Goal: Transaction & Acquisition: Purchase product/service

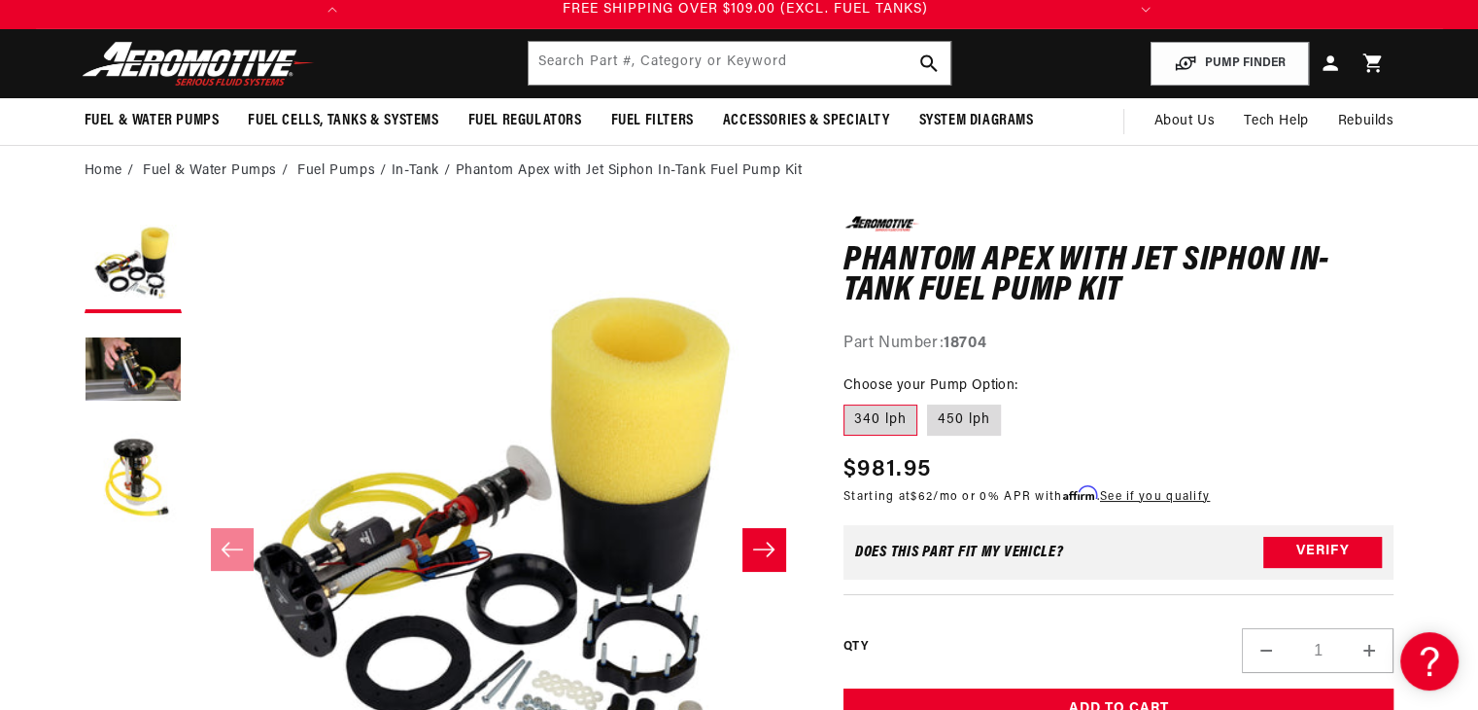
scroll to position [54, 0]
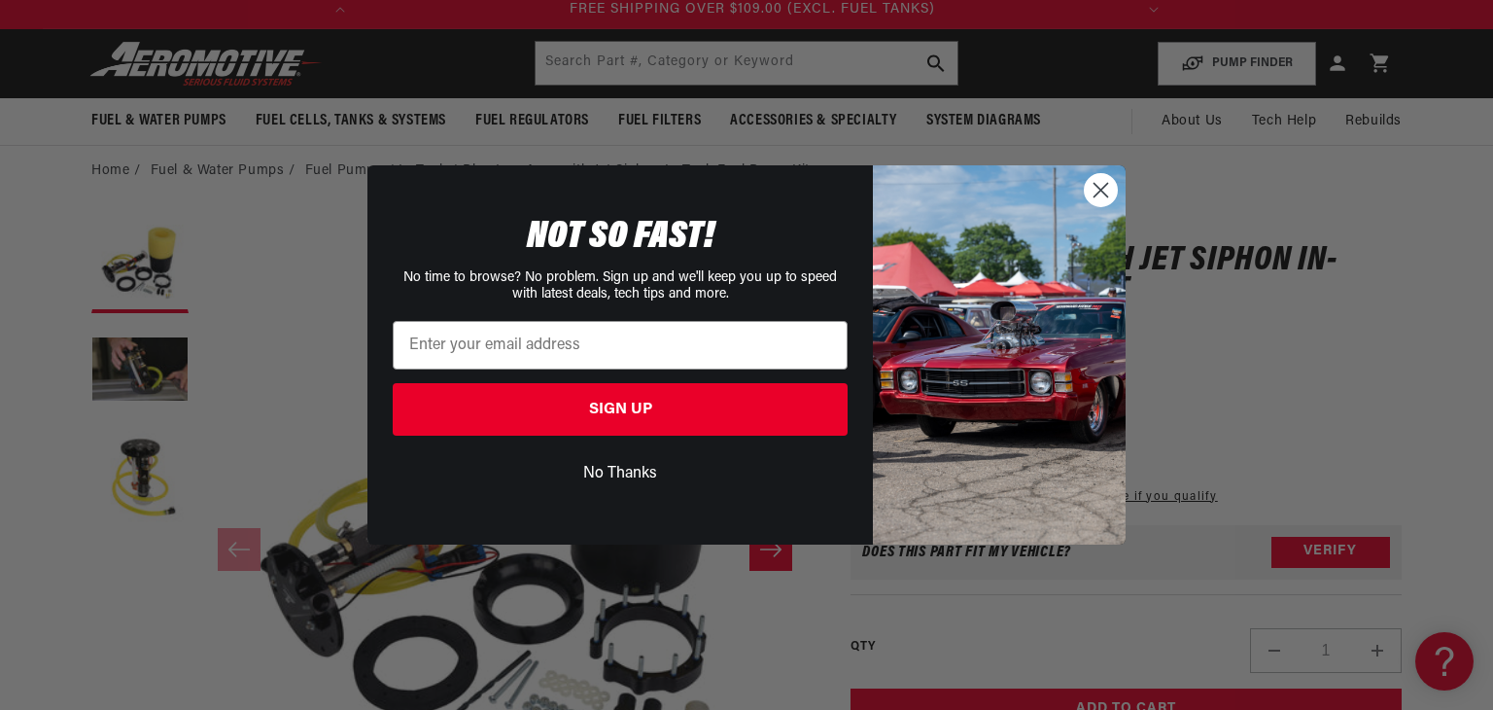
click at [1098, 183] on circle "Close dialog" at bounding box center [1101, 190] width 32 height 32
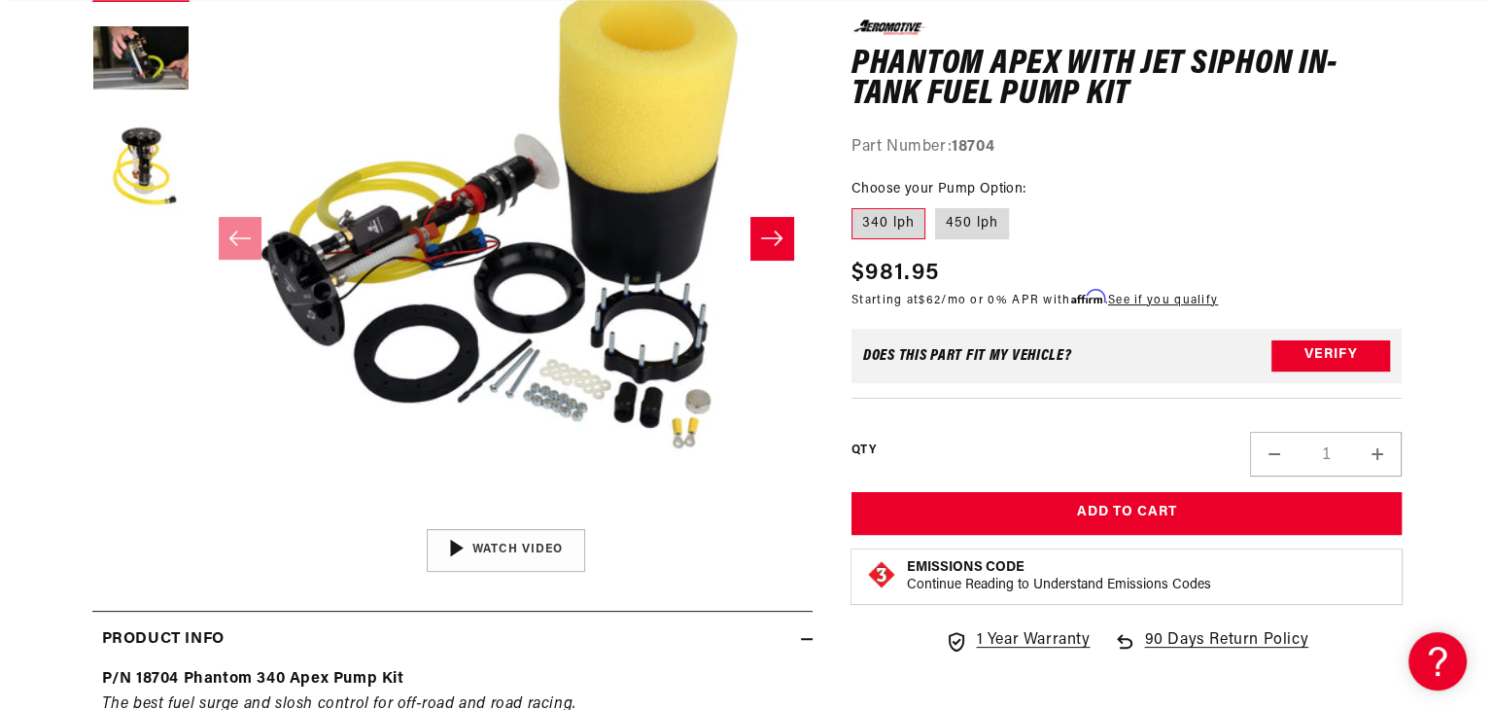
scroll to position [0, 769]
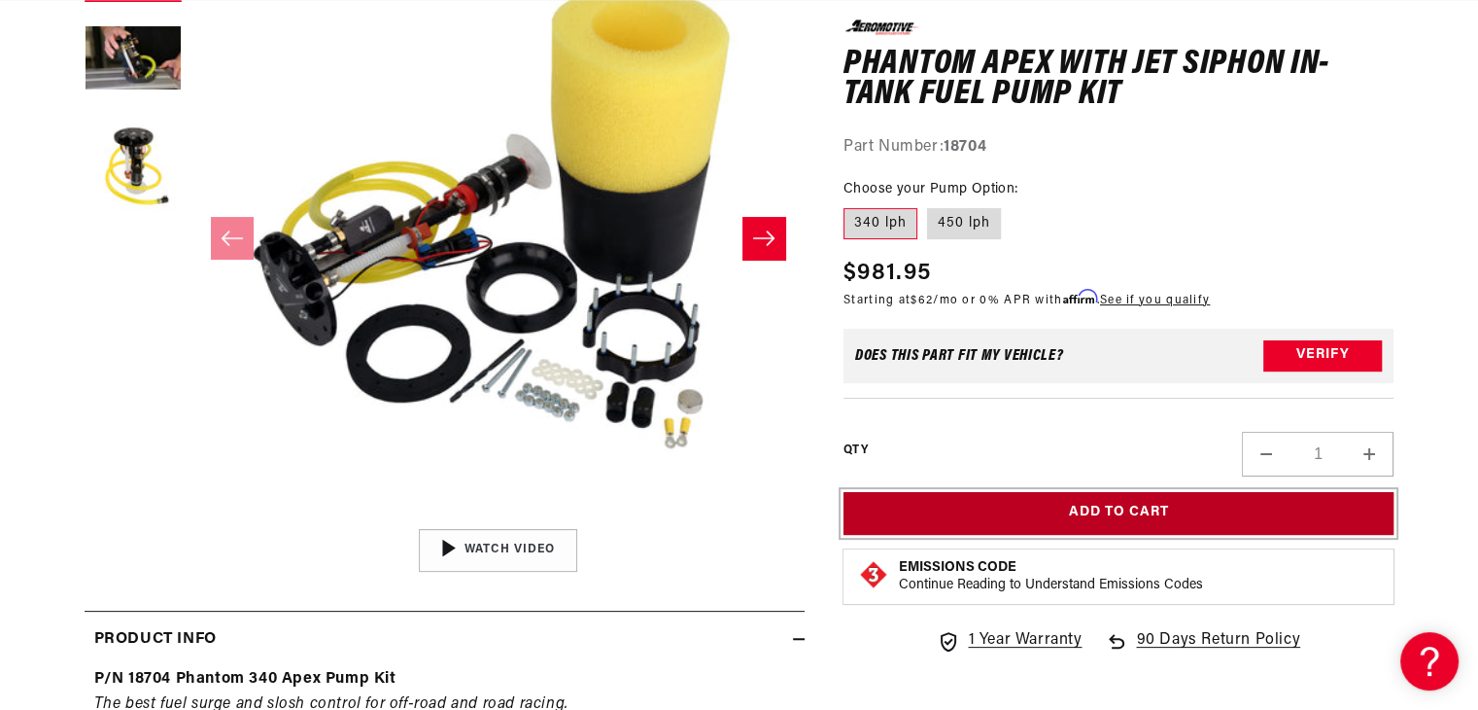
click at [1174, 496] on button "Add to Cart" at bounding box center [1119, 513] width 551 height 44
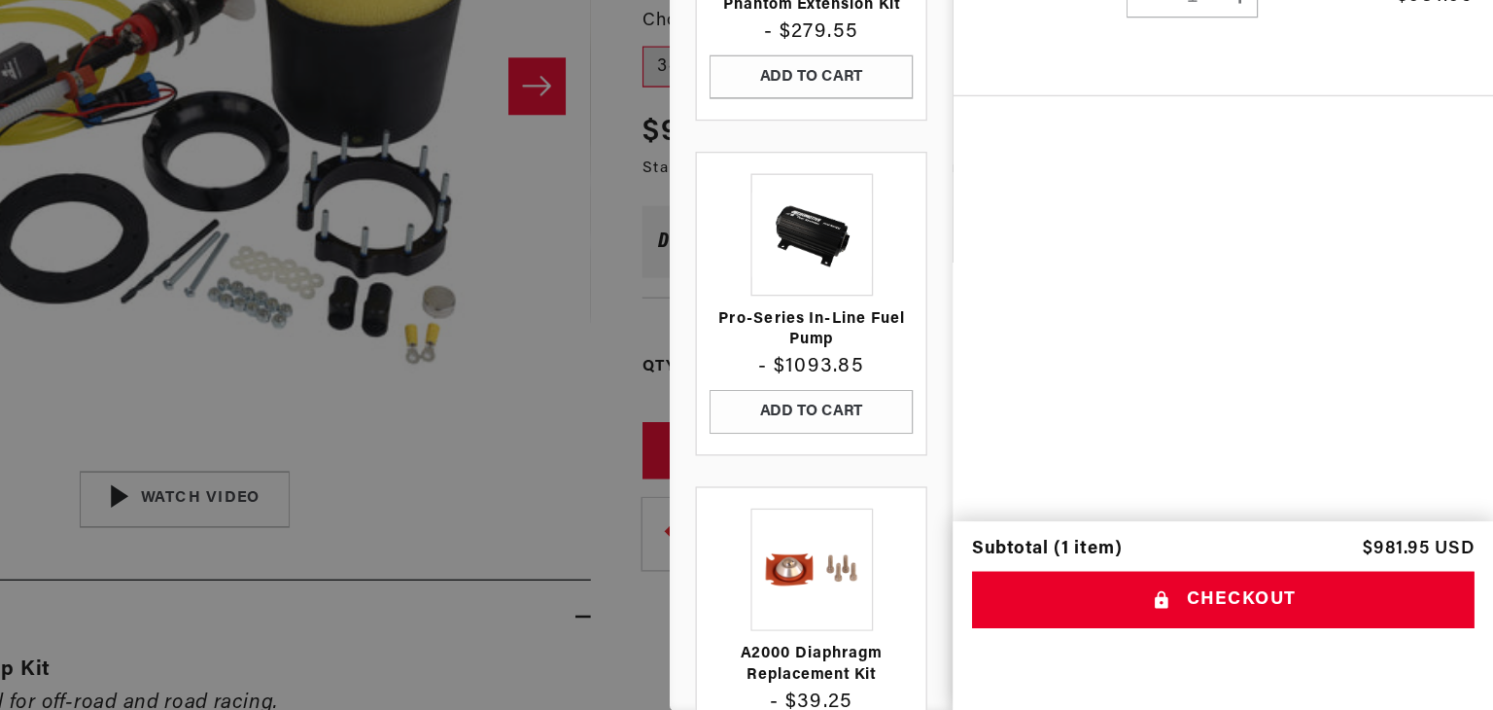
scroll to position [0, 0]
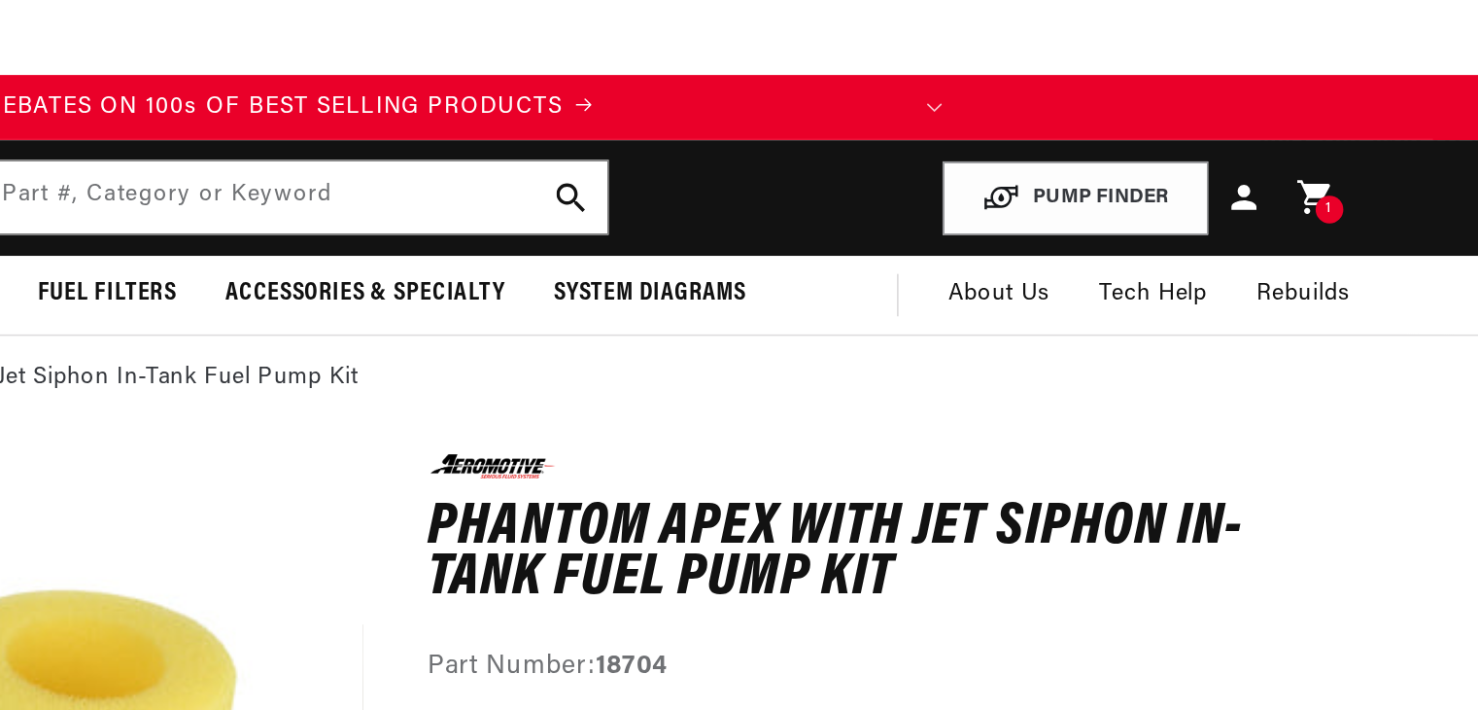
click at [1375, 122] on div "1 1 item" at bounding box center [1381, 125] width 17 height 17
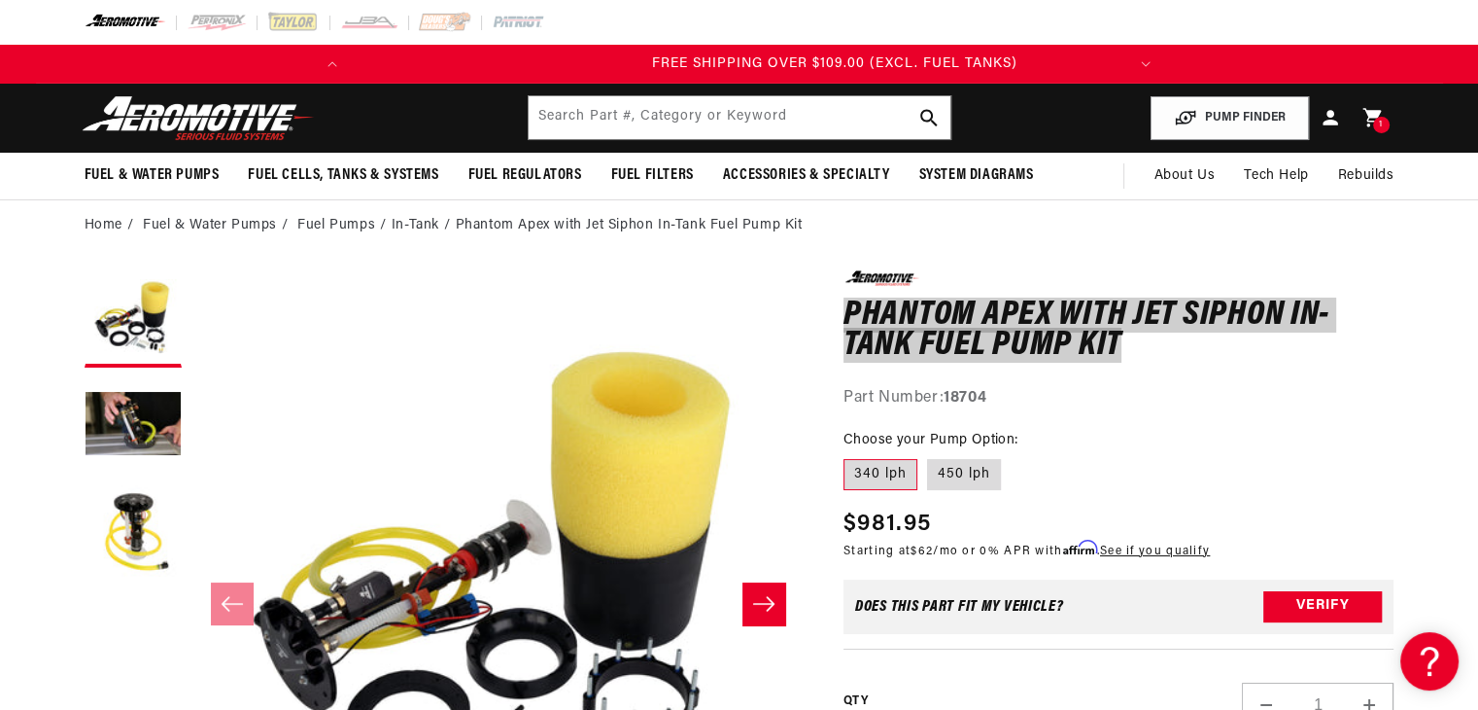
scroll to position [0, 769]
drag, startPoint x: 833, startPoint y: 299, endPoint x: 1117, endPoint y: 341, distance: 286.9
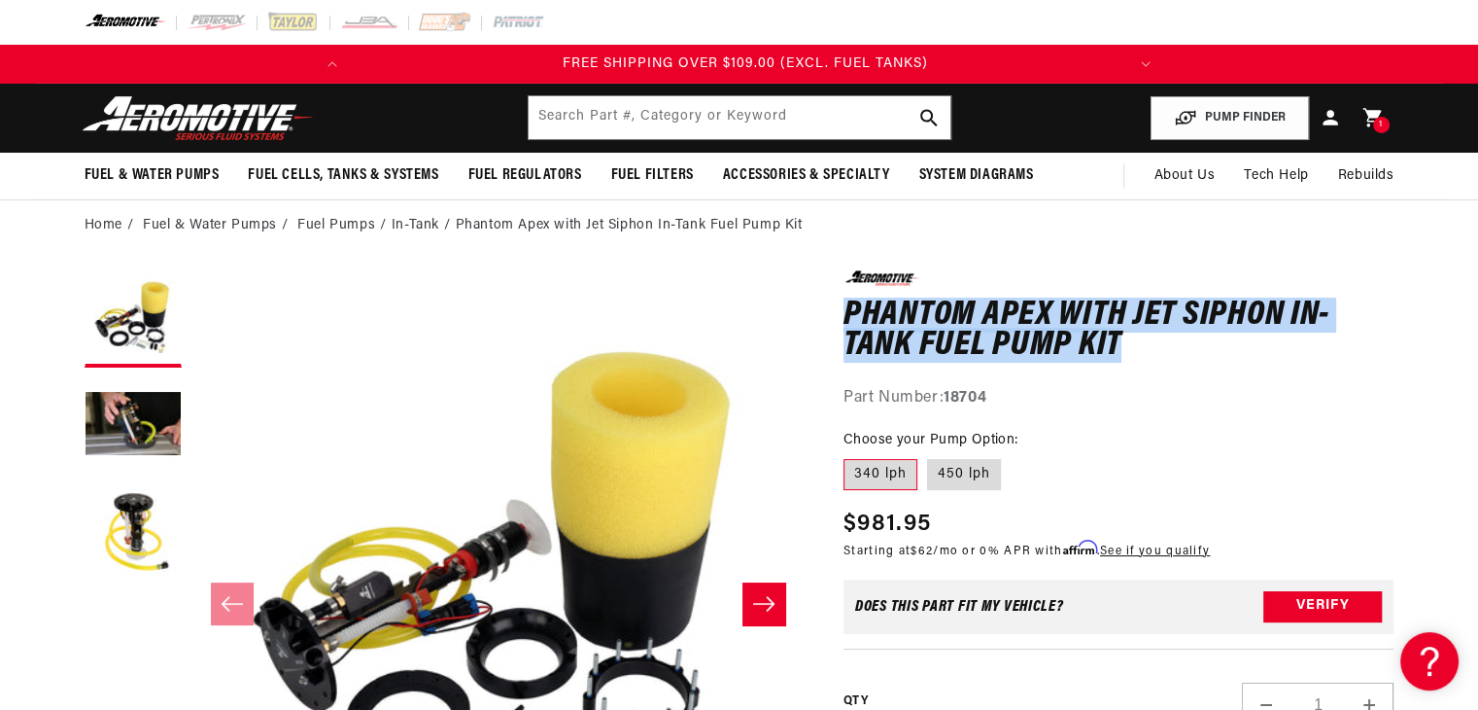
copy h1 "Phantom Apex with Jet Siphon In-Tank Fuel Pump Kit"
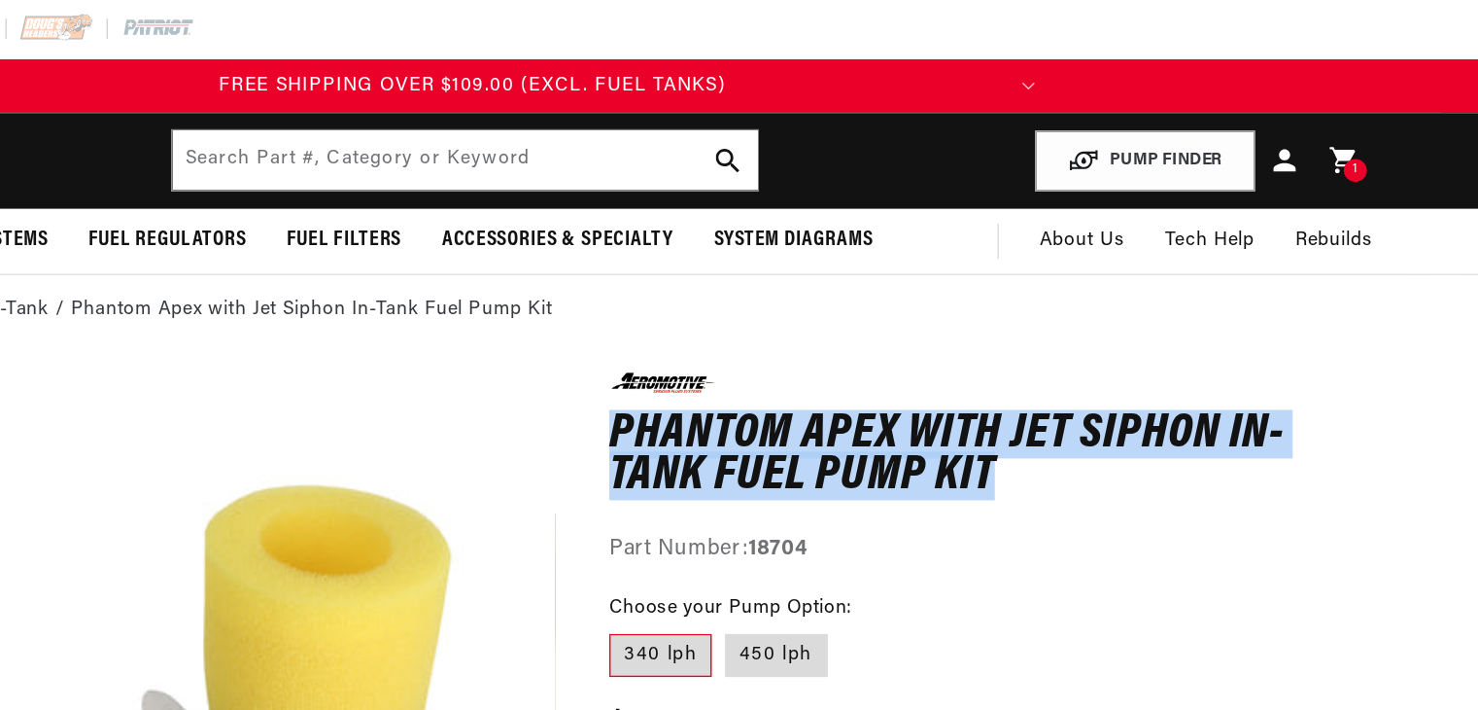
click at [1330, 119] on icon at bounding box center [1330, 117] width 25 height 25
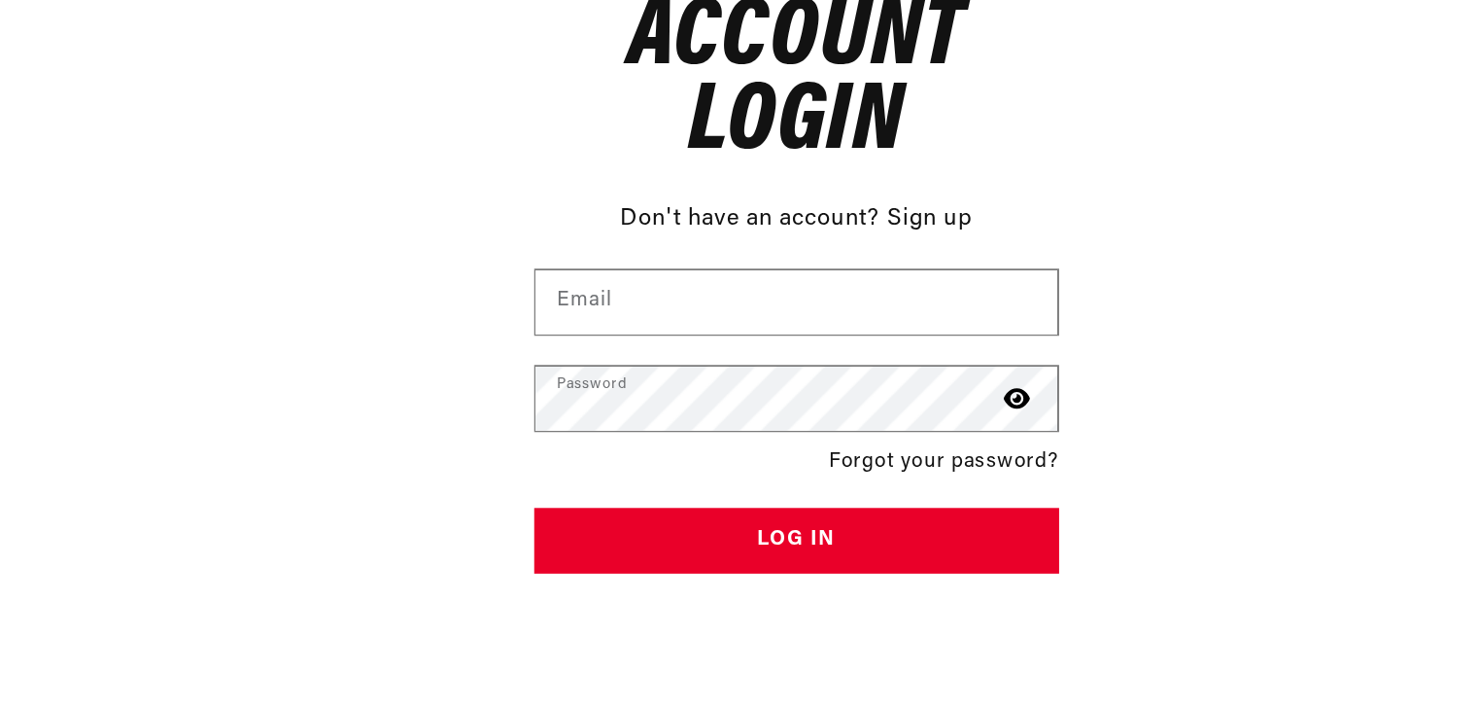
scroll to position [0, 769]
click at [820, 376] on link "Sign up" at bounding box center [828, 382] width 56 height 25
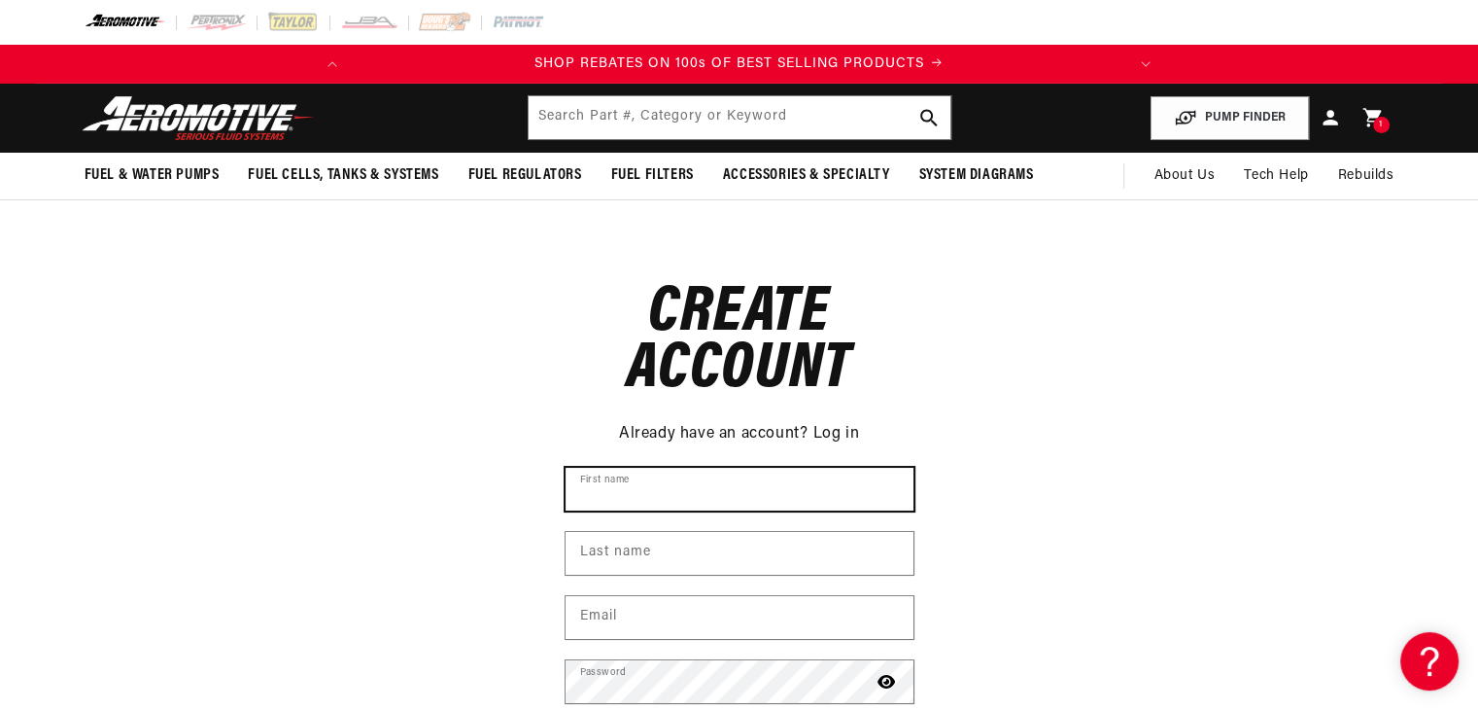
click at [705, 477] on input "First name" at bounding box center [740, 489] width 348 height 43
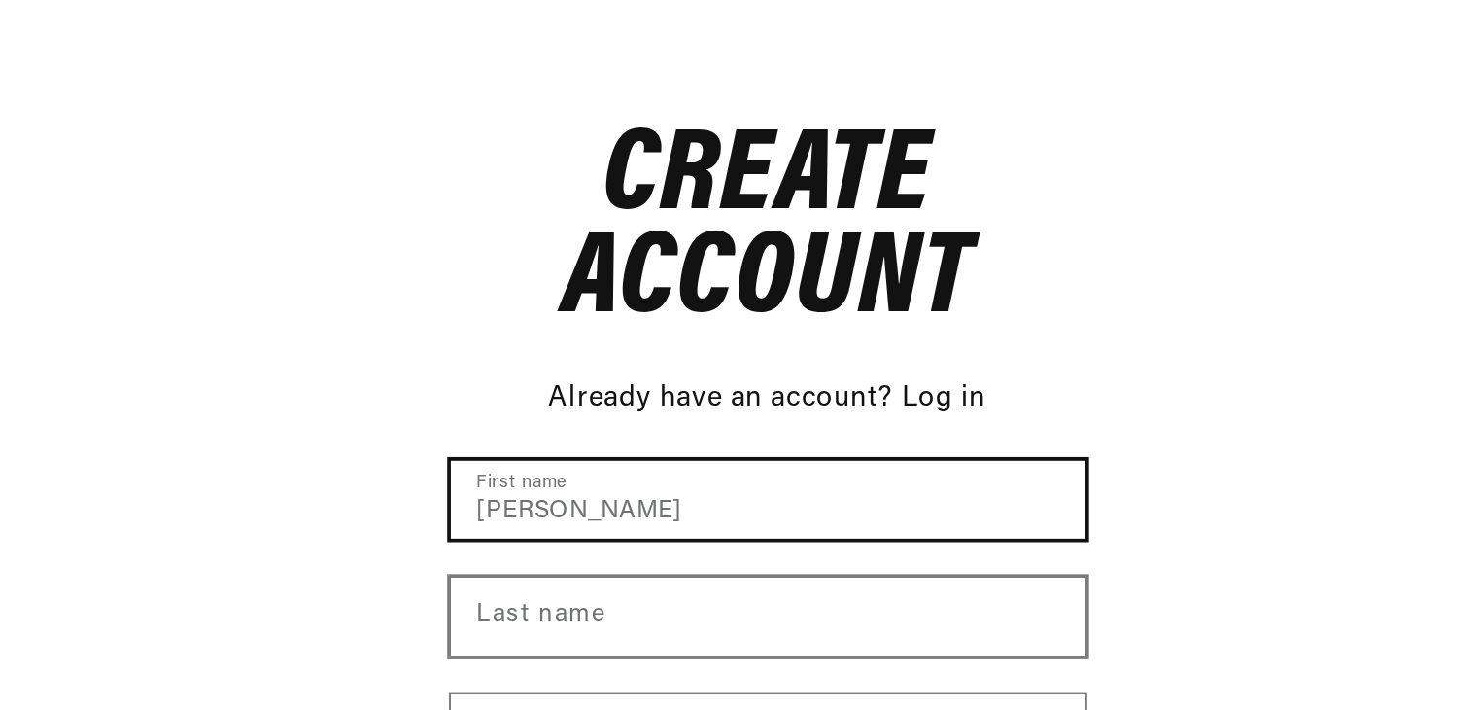
type input "[PERSON_NAME]"
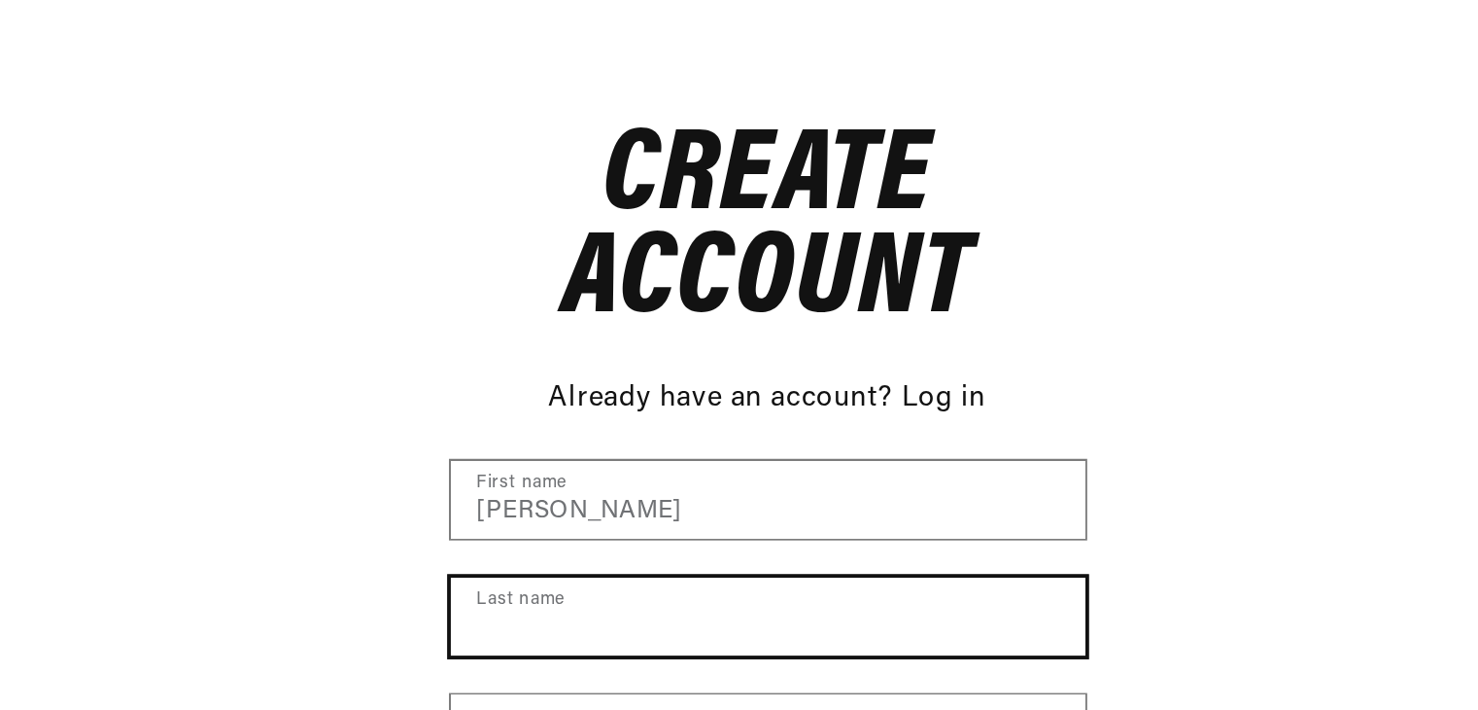
click at [651, 569] on input "Last name" at bounding box center [740, 553] width 348 height 43
type input "w"
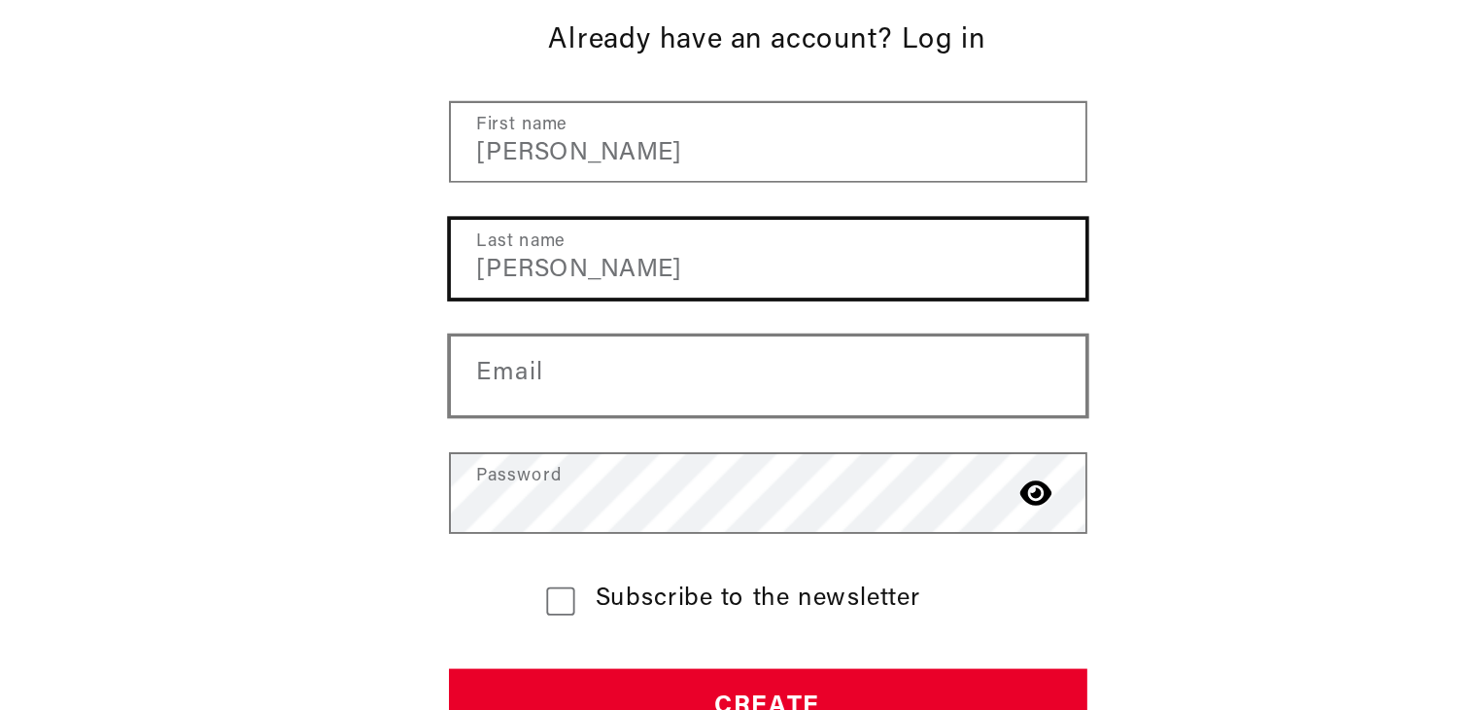
type input "buchanan"
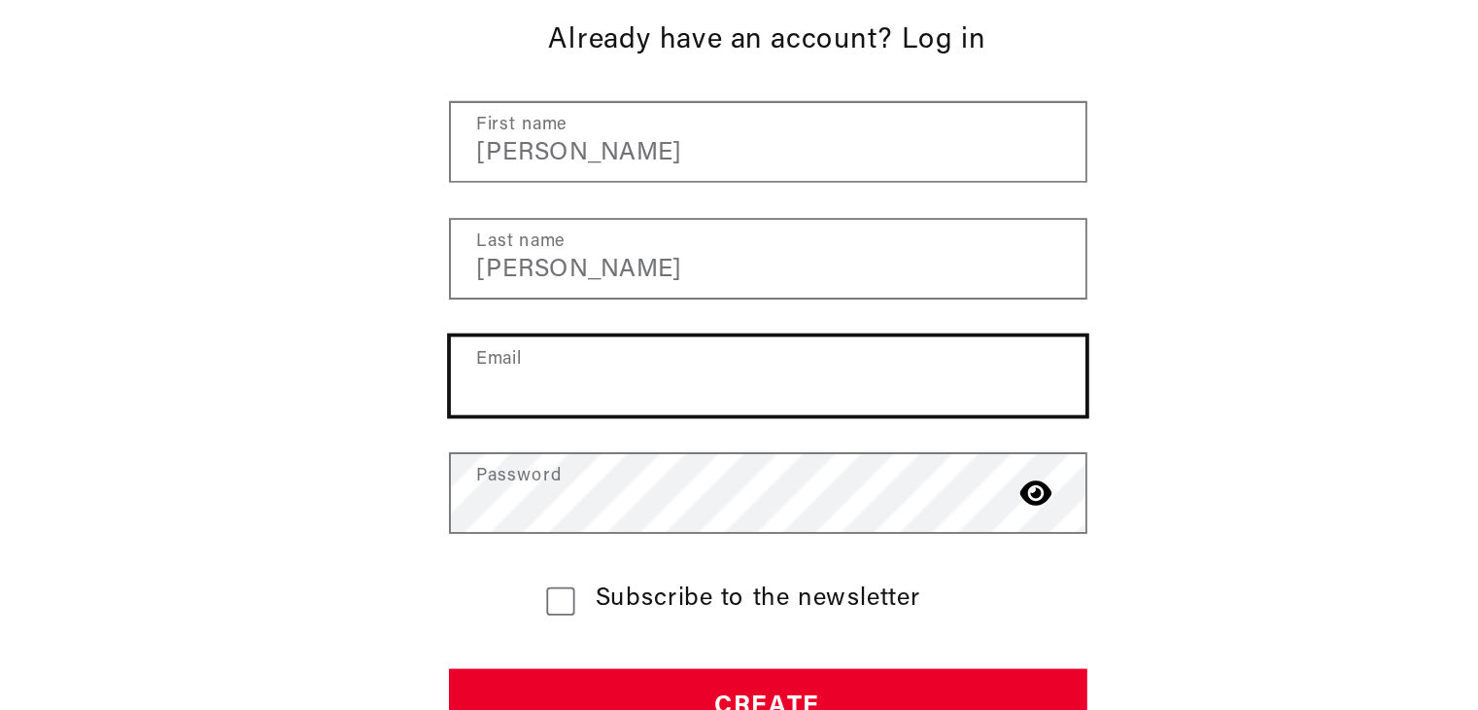
click at [631, 537] on input "Email" at bounding box center [740, 525] width 348 height 43
type input "accounts@retroautomotive.co.nz"
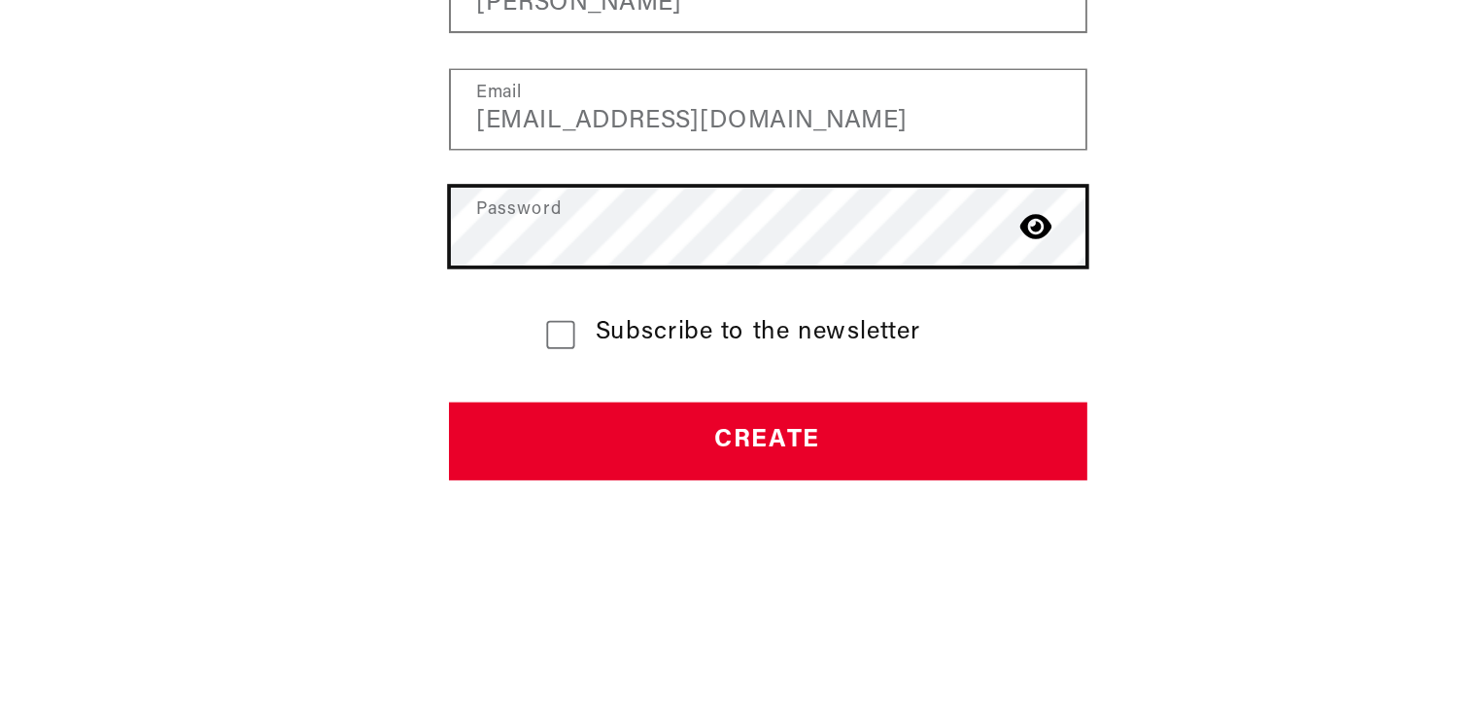
scroll to position [240, 0]
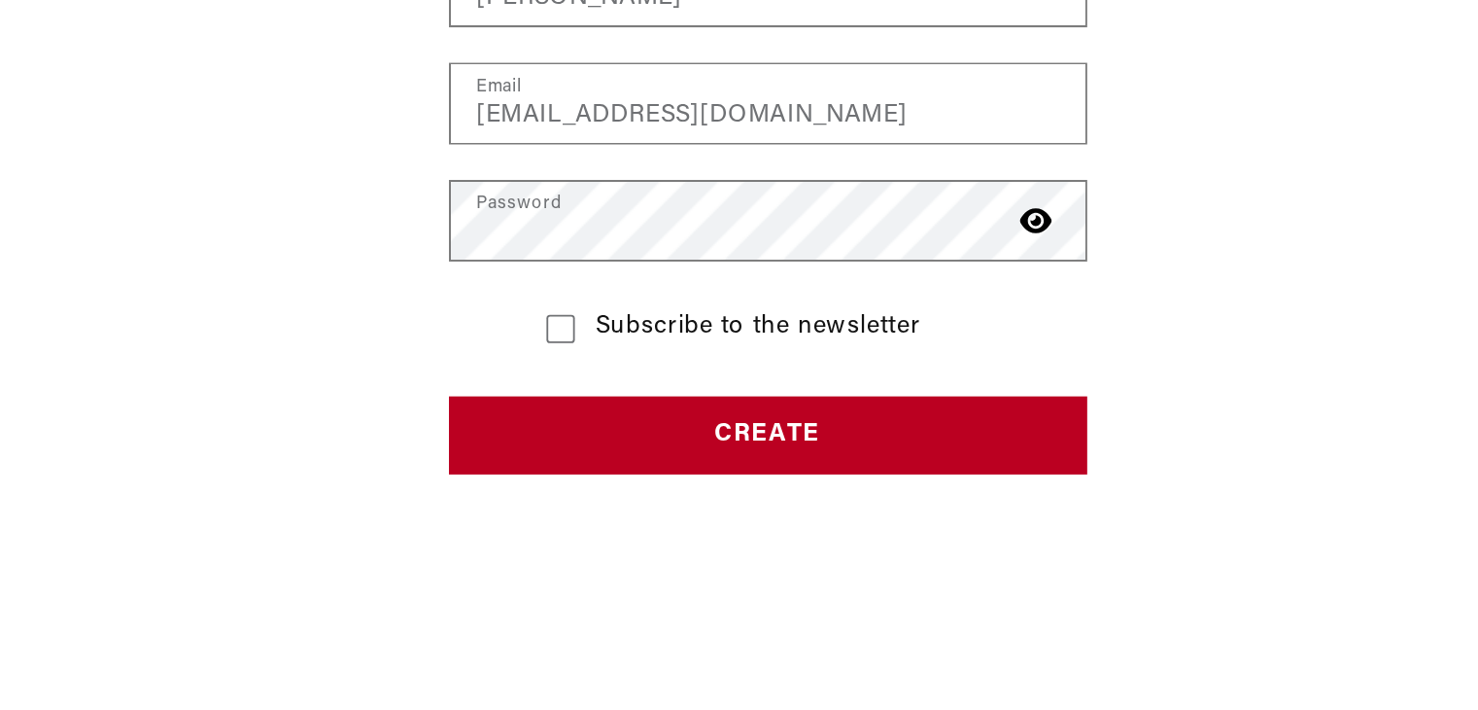
click at [738, 574] on button "Create" at bounding box center [740, 560] width 350 height 44
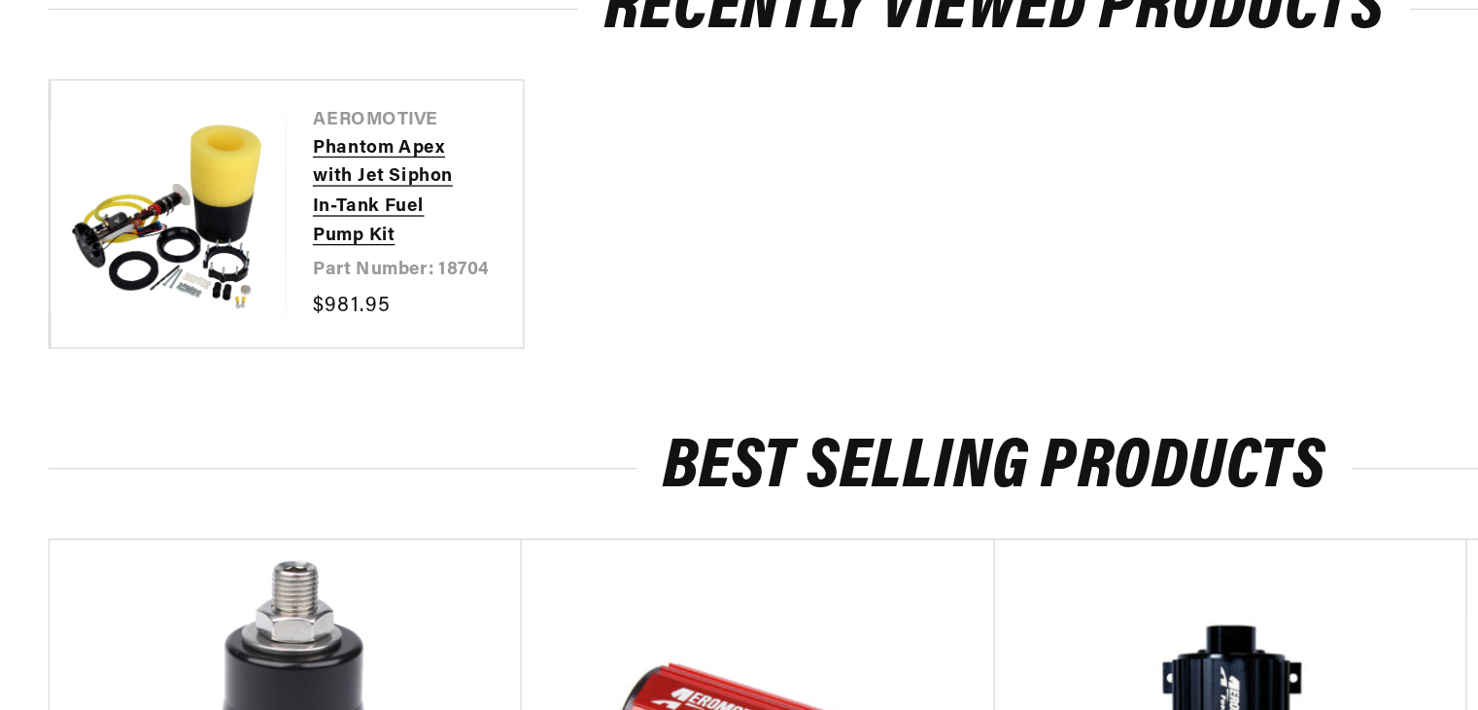
click at [283, 339] on link "Phantom Apex with Jet Siphon In-Tank Fuel Pump Kit" at bounding box center [291, 324] width 118 height 87
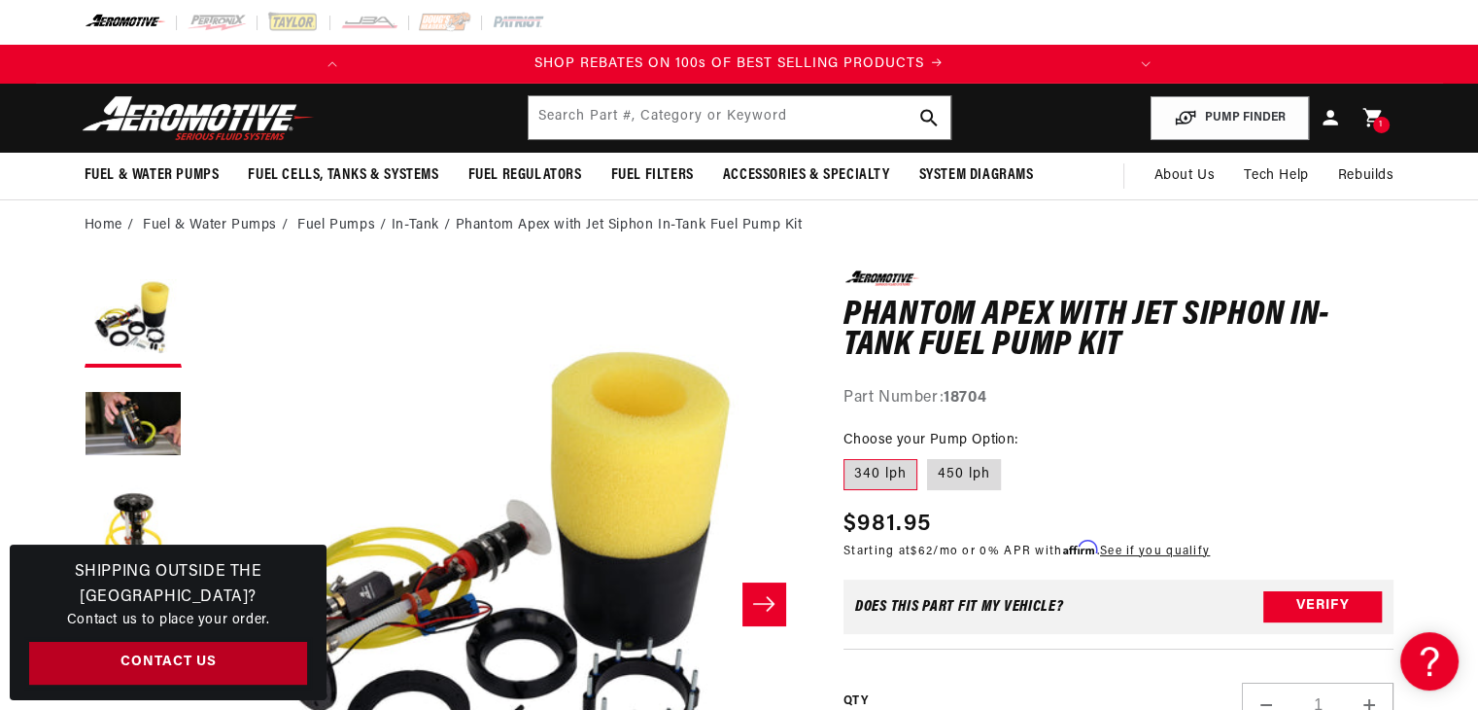
click at [171, 667] on link "Contact Us" at bounding box center [168, 664] width 278 height 44
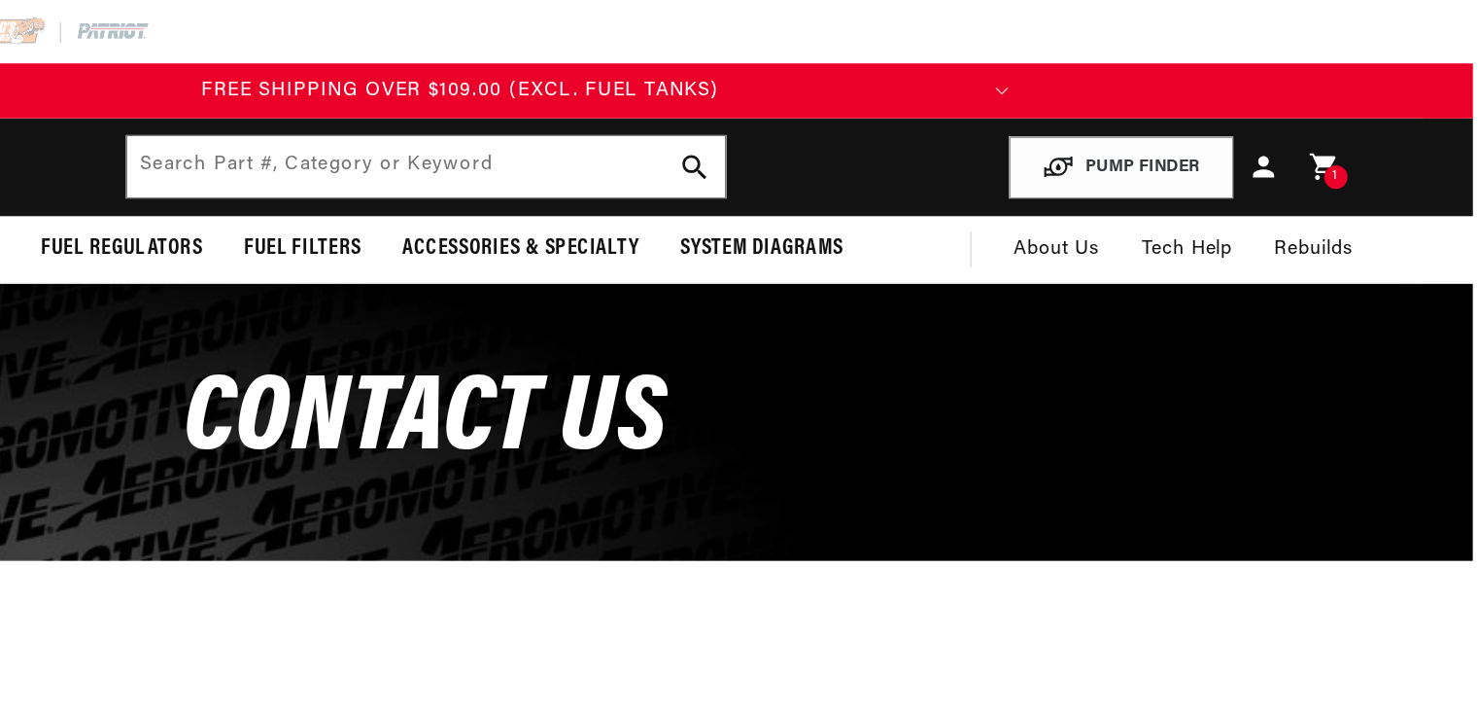
scroll to position [0, 769]
